Goal: Find specific page/section: Find specific page/section

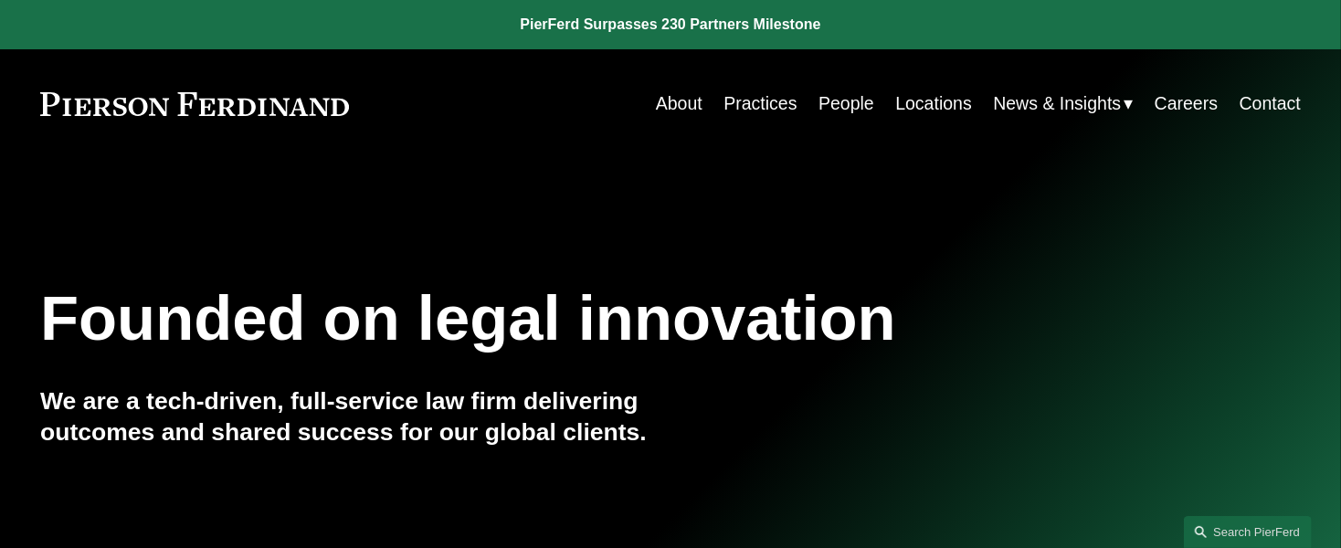
click at [914, 101] on link "Locations" at bounding box center [933, 104] width 77 height 36
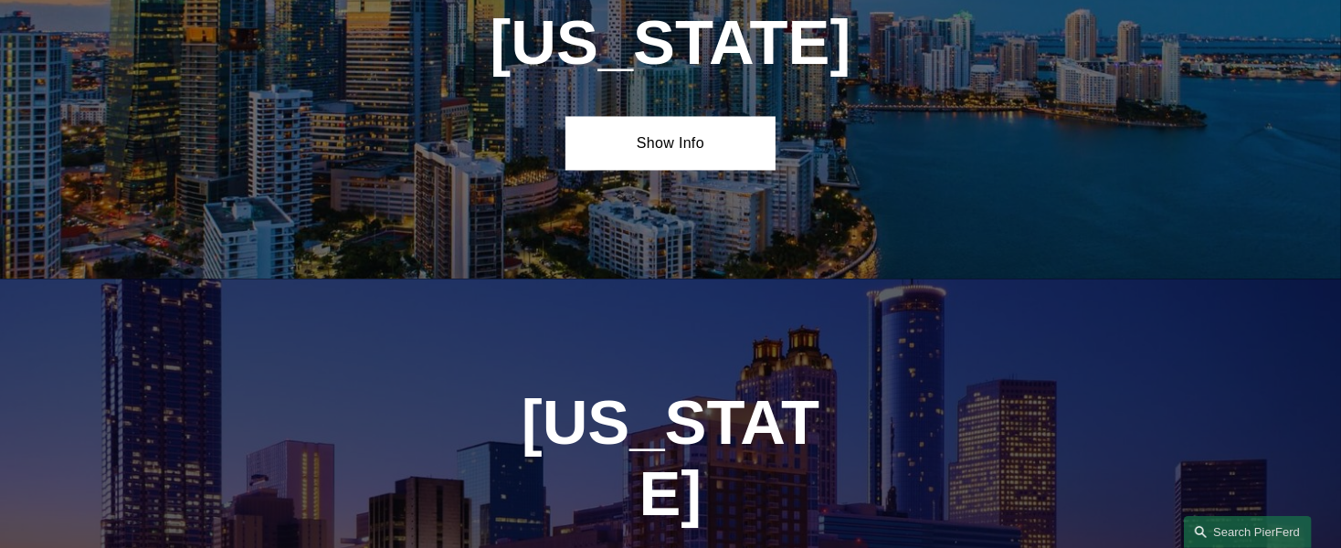
scroll to position [2398, 0]
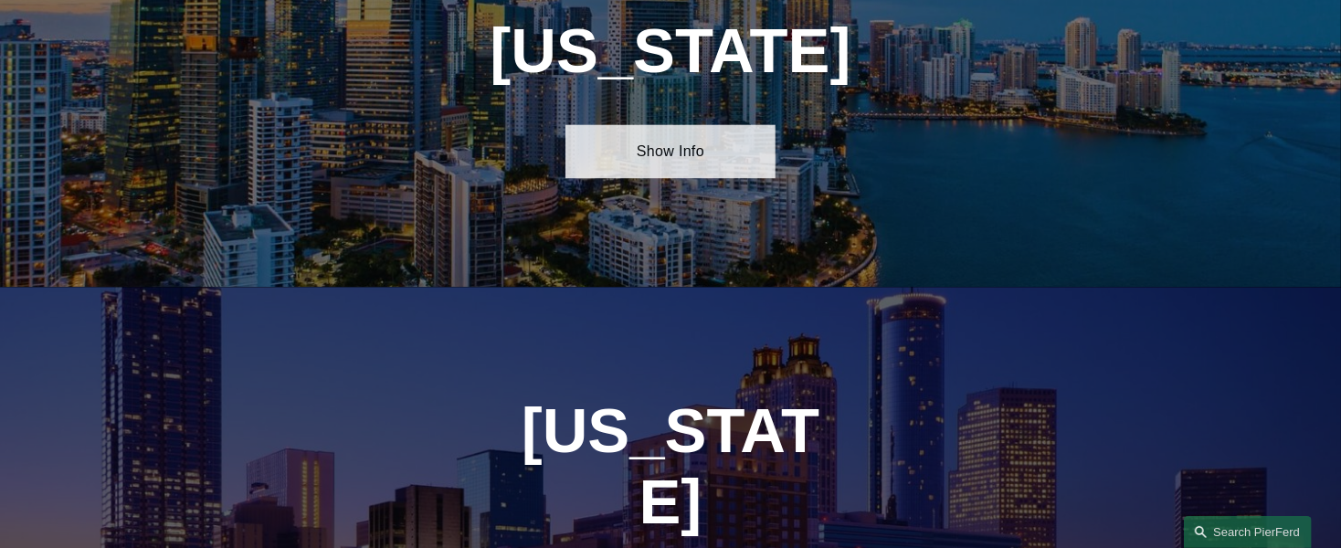
click at [679, 169] on link "Show Info" at bounding box center [671, 151] width 210 height 54
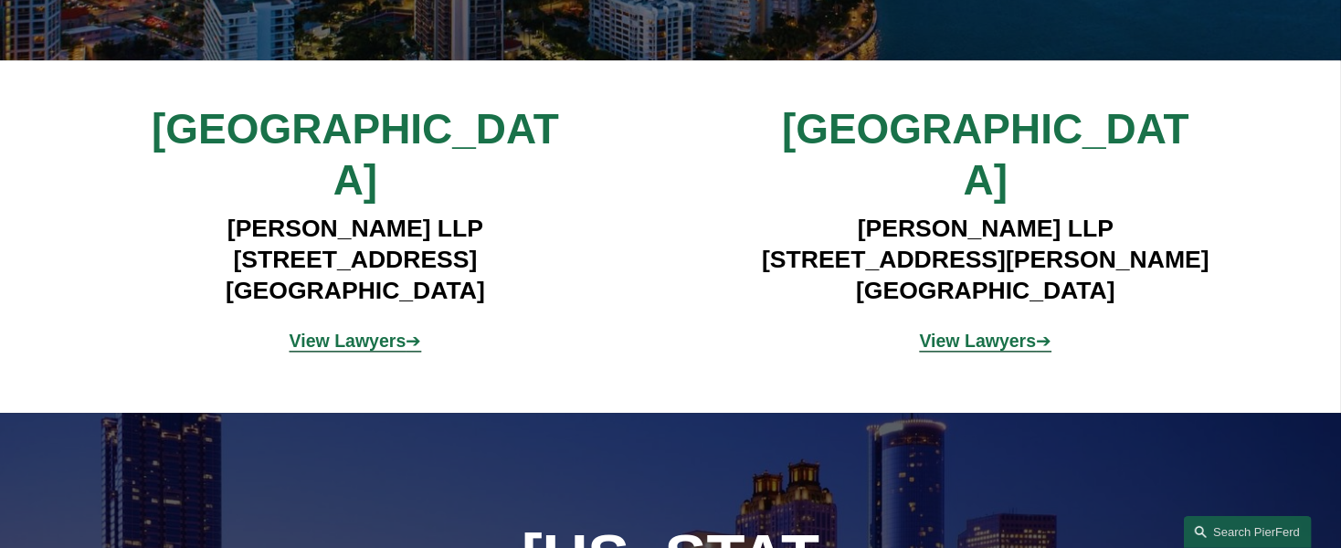
scroll to position [2626, 0]
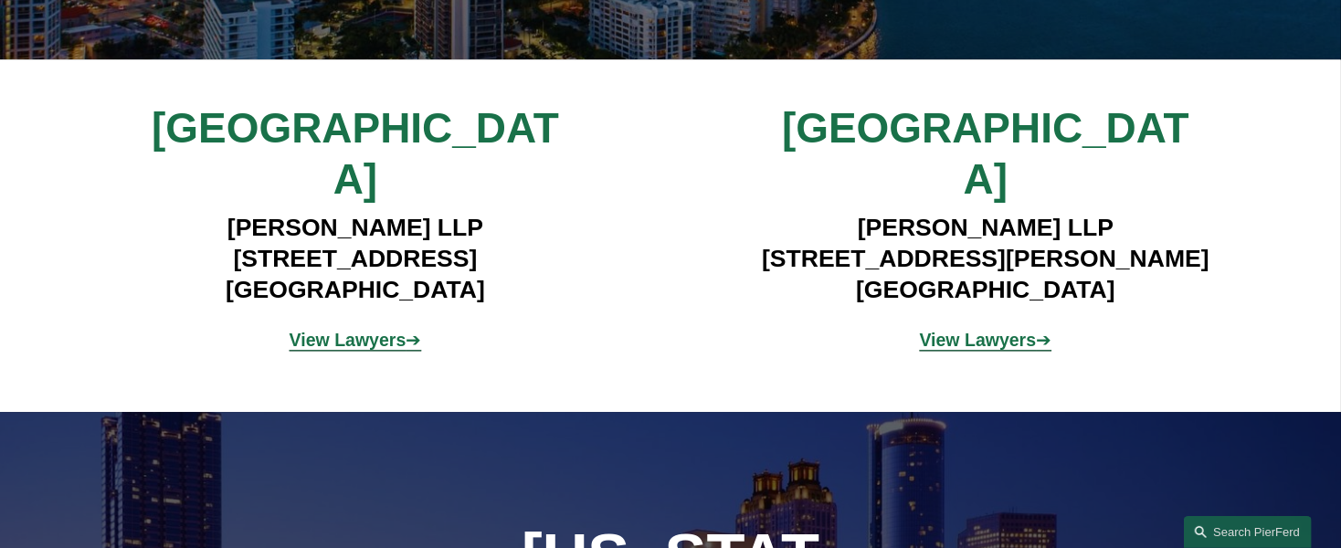
click at [365, 330] on strong "View Lawyers" at bounding box center [348, 340] width 117 height 20
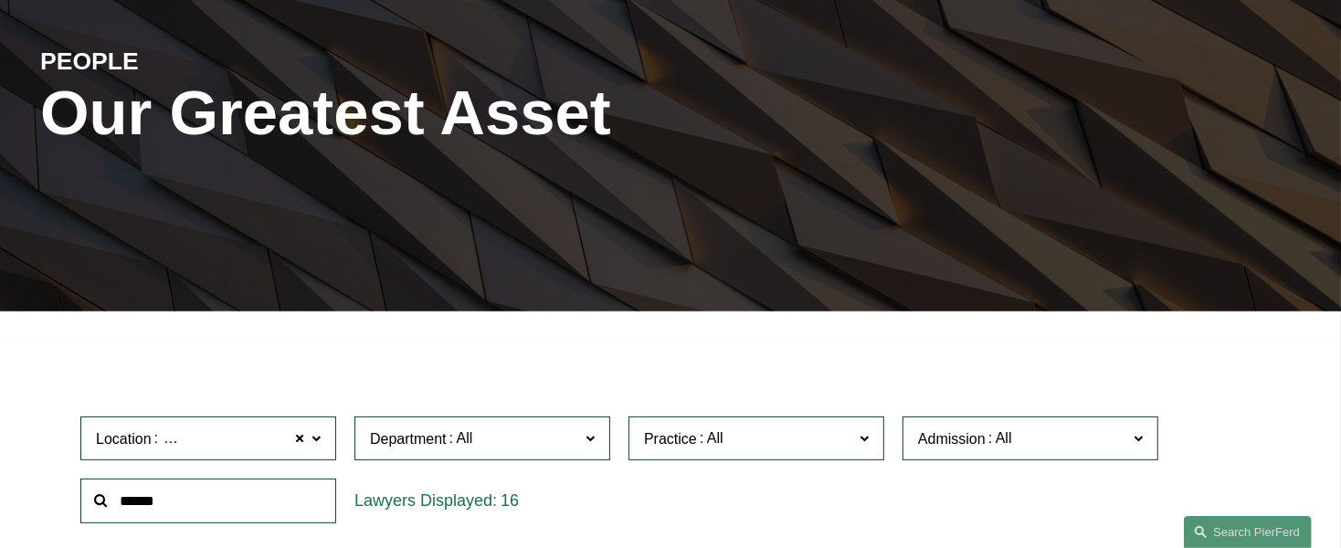
scroll to position [195, 0]
